Goal: Task Accomplishment & Management: Complete application form

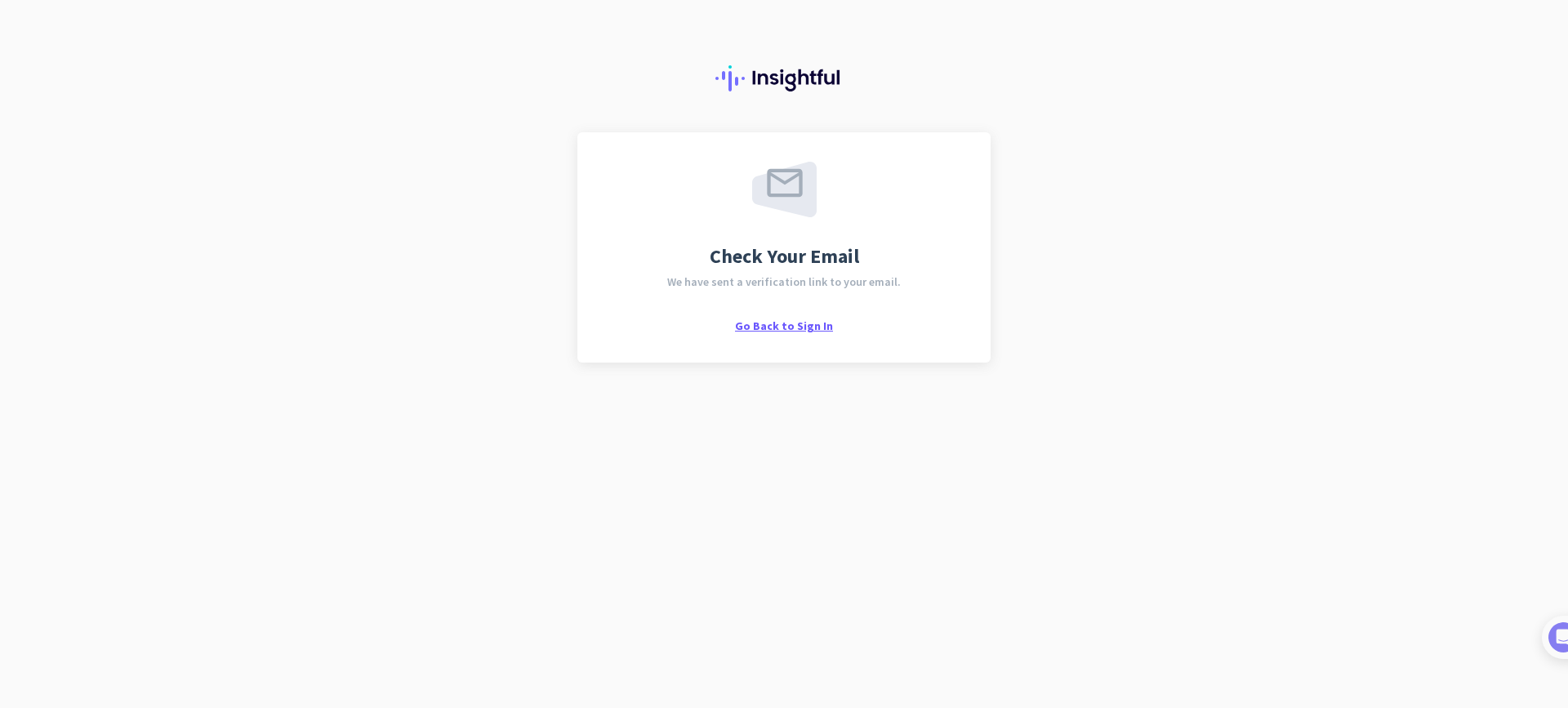
click at [819, 330] on span "Go Back to Sign In" at bounding box center [784, 325] width 98 height 14
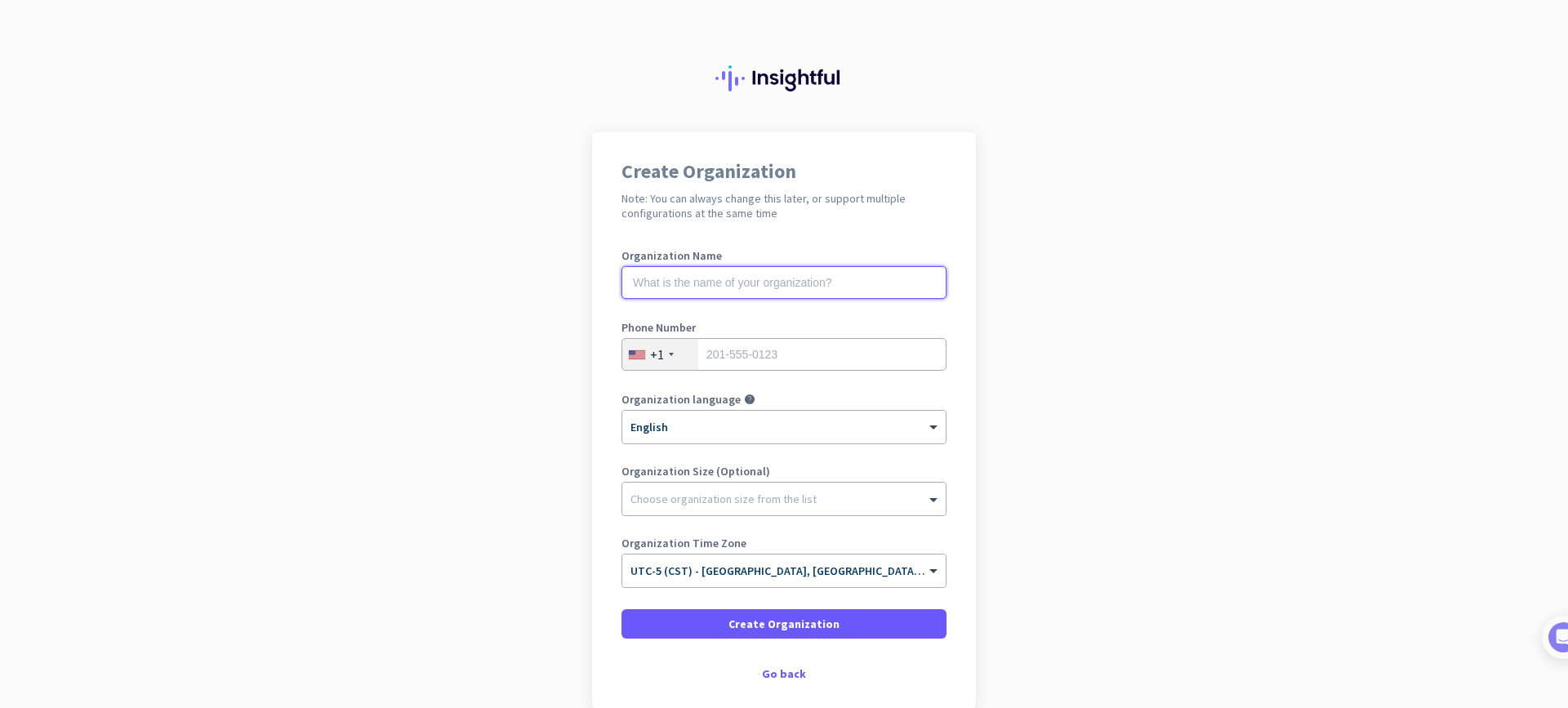
click at [862, 285] on input "text" at bounding box center [784, 282] width 325 height 33
type input "Enterprise Peak"
click at [1127, 252] on app-onboarding-organization "Create Organization Note: You can always change this later, or support multiple…" at bounding box center [784, 461] width 1568 height 658
click at [783, 683] on div "Create Organization Note: You can always change this later, or support multiple…" at bounding box center [783, 421] width 384 height 577
click at [783, 679] on div "Go back" at bounding box center [784, 673] width 325 height 12
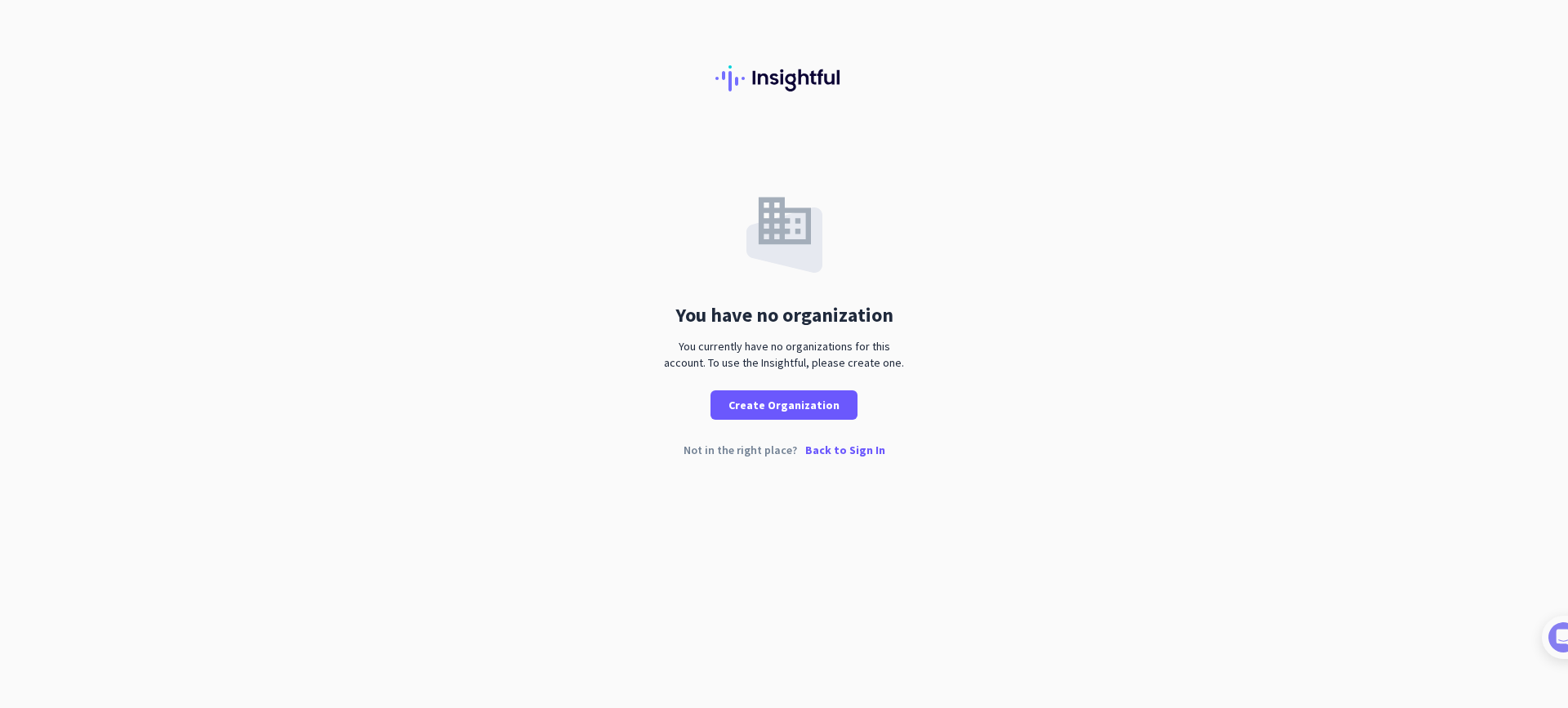
click at [1023, 446] on div "Not in the right place? Back to Sign In" at bounding box center [784, 463] width 1568 height 38
click at [861, 457] on div "Not in the right place? Back to Sign In" at bounding box center [784, 463] width 1568 height 38
click at [861, 454] on p "Back to Sign In" at bounding box center [845, 450] width 80 height 12
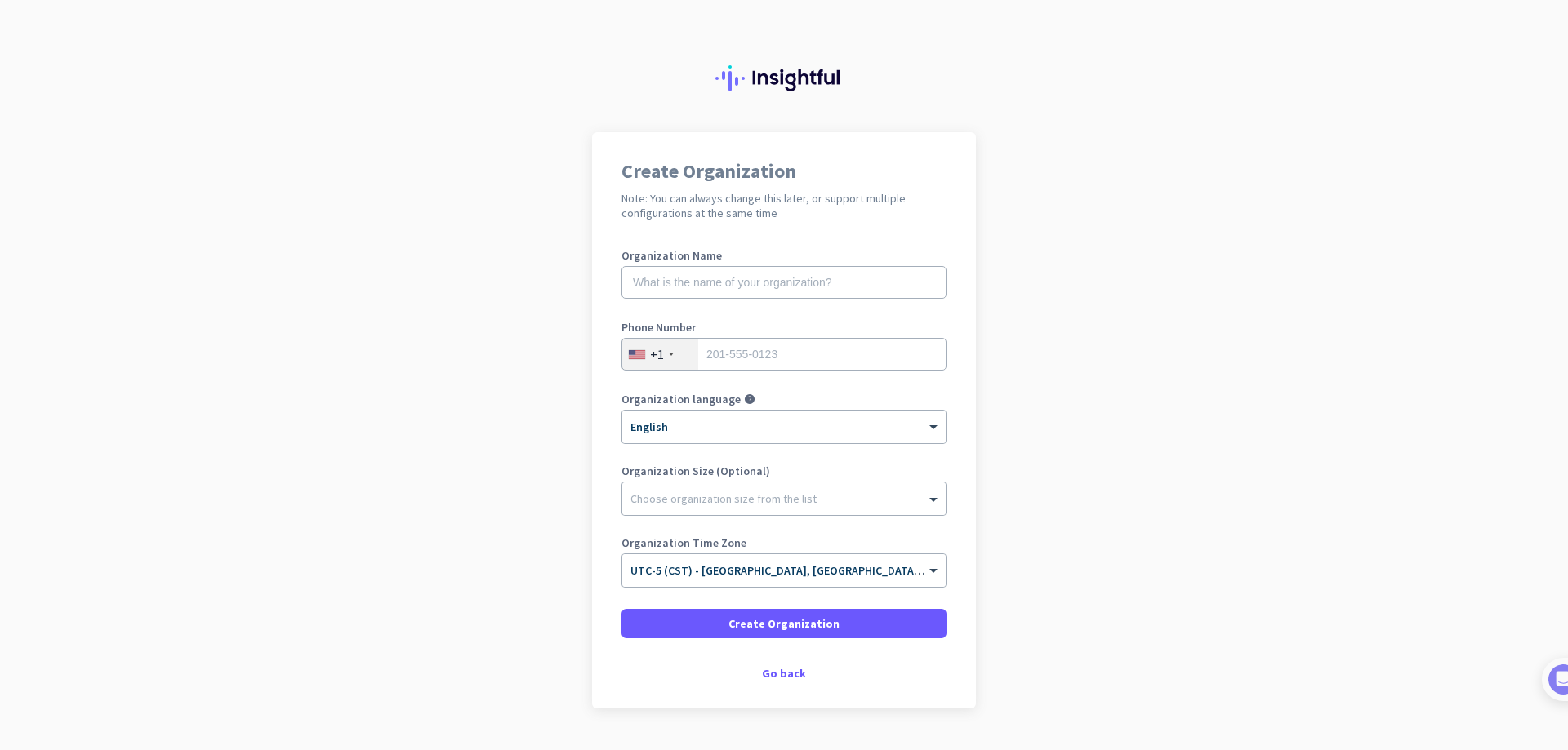
click at [982, 618] on app-onboarding-organization "Create Organization Note: You can always change this later, or support multiple…" at bounding box center [784, 461] width 1568 height 658
drag, startPoint x: 1009, startPoint y: 511, endPoint x: 993, endPoint y: 518, distance: 17.5
click at [1008, 511] on app-onboarding-organization "Create Organization Note: You can always change this later, or support multiple…" at bounding box center [784, 461] width 1568 height 658
click at [993, 518] on app-onboarding-organization "Create Organization Note: You can always change this later, or support multiple…" at bounding box center [784, 461] width 1568 height 658
click at [787, 267] on input "text" at bounding box center [784, 282] width 325 height 33
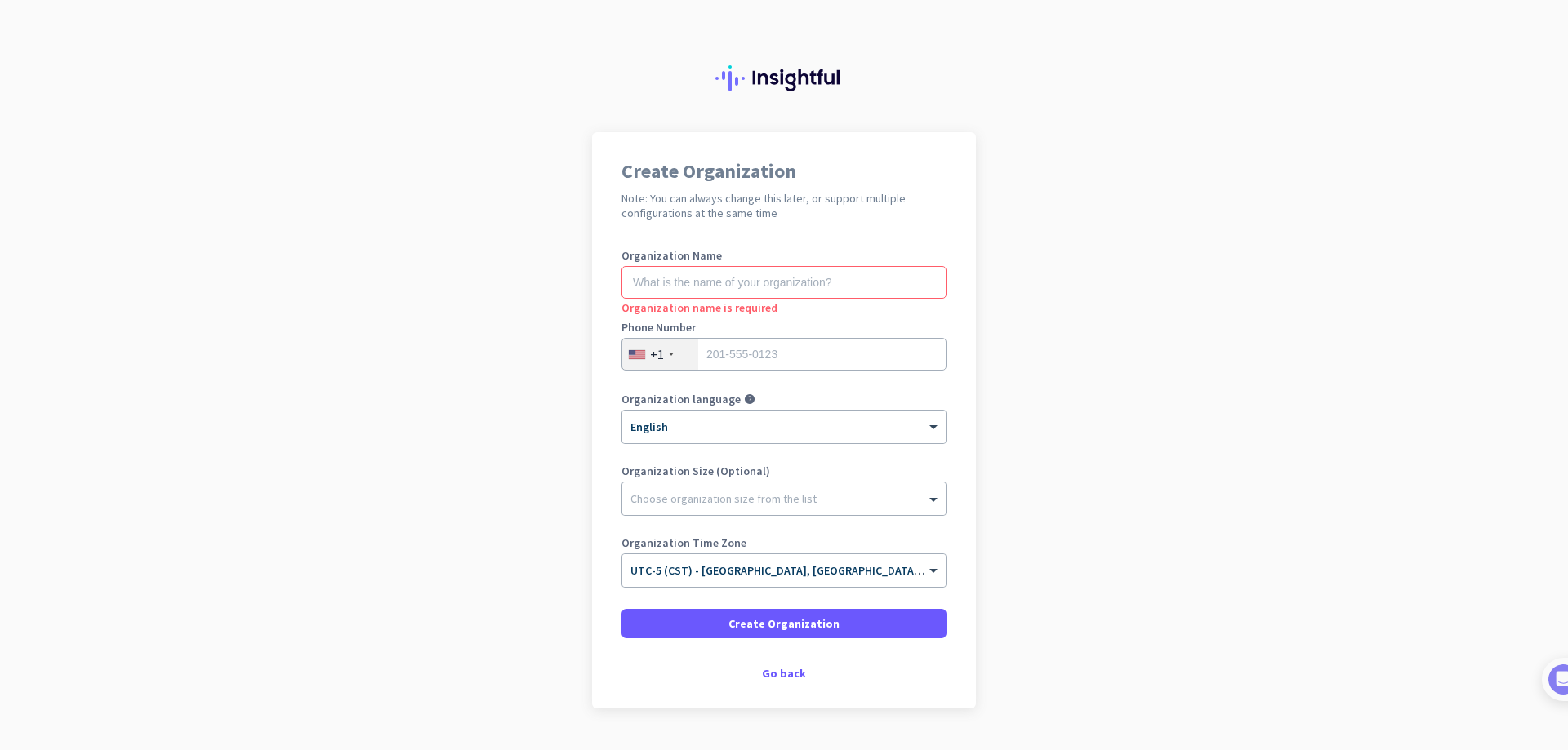
click at [1148, 249] on app-onboarding-organization "Create Organization Note: You can always change this later, or support multiple…" at bounding box center [784, 461] width 1568 height 658
click at [744, 292] on input "text" at bounding box center [784, 282] width 325 height 33
type input "Enterprise Peak"
click at [1107, 420] on app-onboarding-organization "Create Organization Note: You can always change this later, or support multiple…" at bounding box center [784, 461] width 1568 height 658
